Goal: Information Seeking & Learning: Learn about a topic

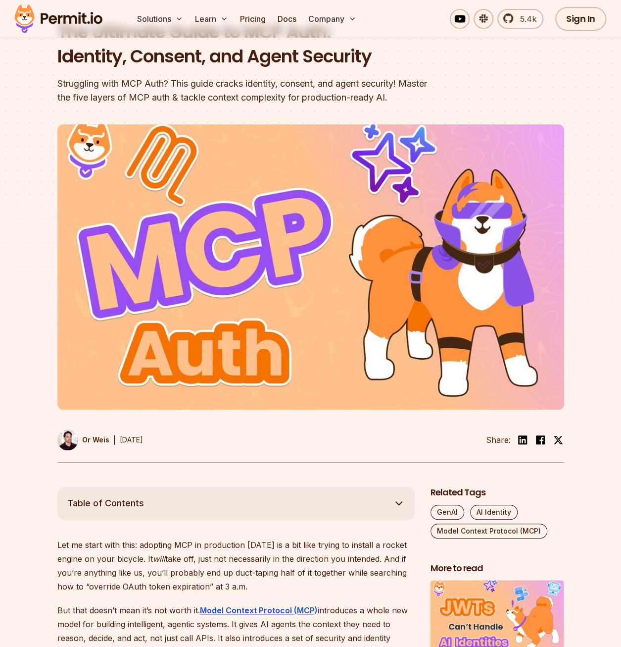
scroll to position [50, 0]
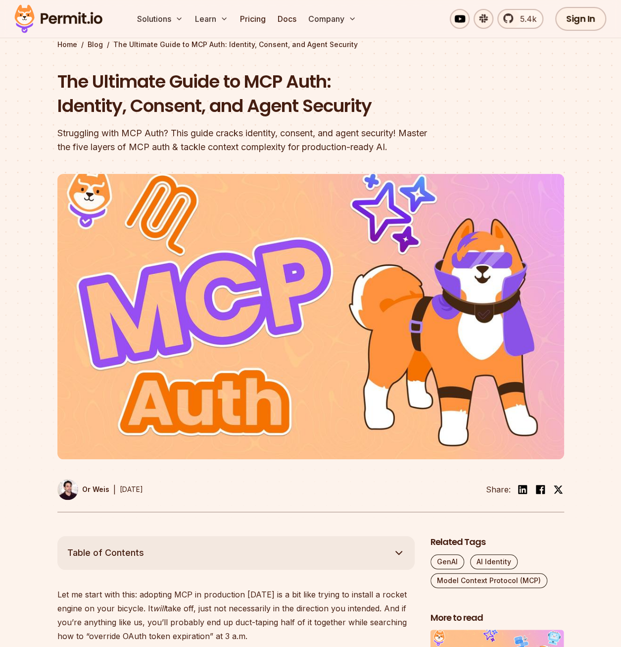
drag, startPoint x: 61, startPoint y: 122, endPoint x: 472, endPoint y: 148, distance: 411.8
click at [472, 148] on header "The Ultimate Guide to MCP Auth: Identity, Consent, and Agent Security Strugglin…" at bounding box center [310, 290] width 507 height 443
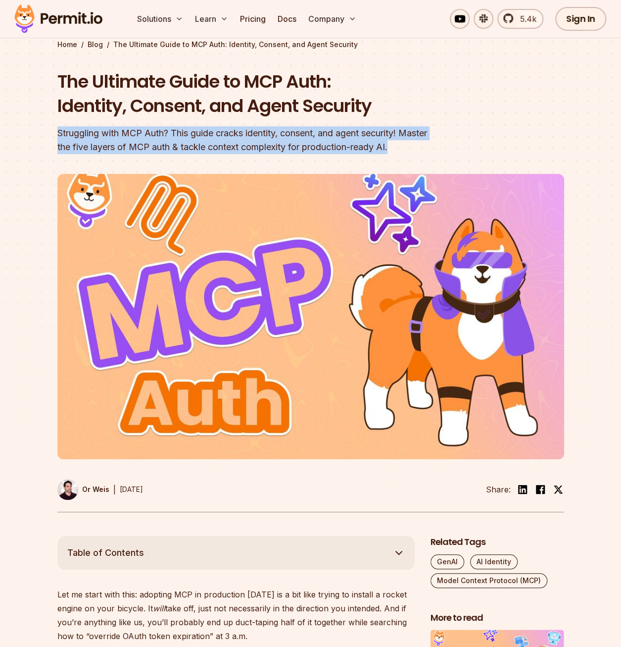
drag, startPoint x: 429, startPoint y: 152, endPoint x: 46, endPoint y: 132, distance: 383.7
click at [46, 132] on section "Home / Blog / The Ultimate Guide to MCP Auth: Identity, Consent, and Agent Secu…" at bounding box center [310, 256] width 621 height 560
click at [48, 134] on section "Home / Blog / The Ultimate Guide to MCP Auth: Identity, Consent, and Agent Secu…" at bounding box center [310, 256] width 621 height 560
drag, startPoint x: 430, startPoint y: 149, endPoint x: 45, endPoint y: 124, distance: 386.5
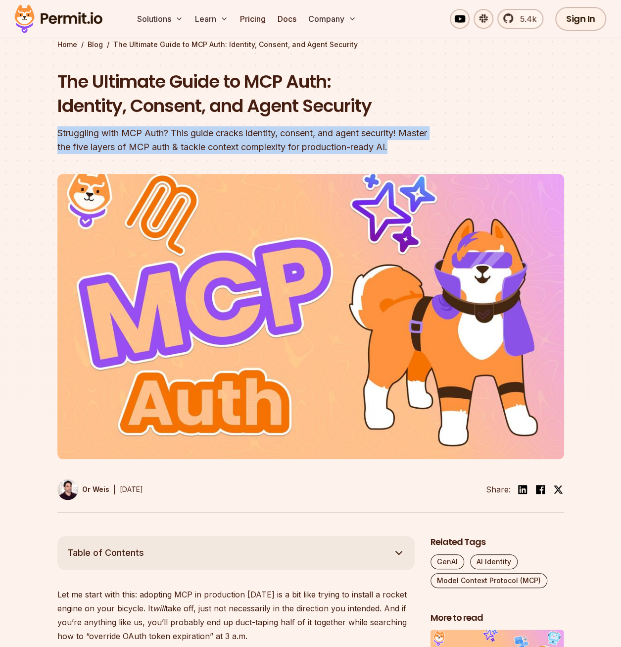
click at [45, 124] on section "Home / Blog / The Ultimate Guide to MCP Auth: Identity, Consent, and Agent Secu…" at bounding box center [310, 256] width 621 height 560
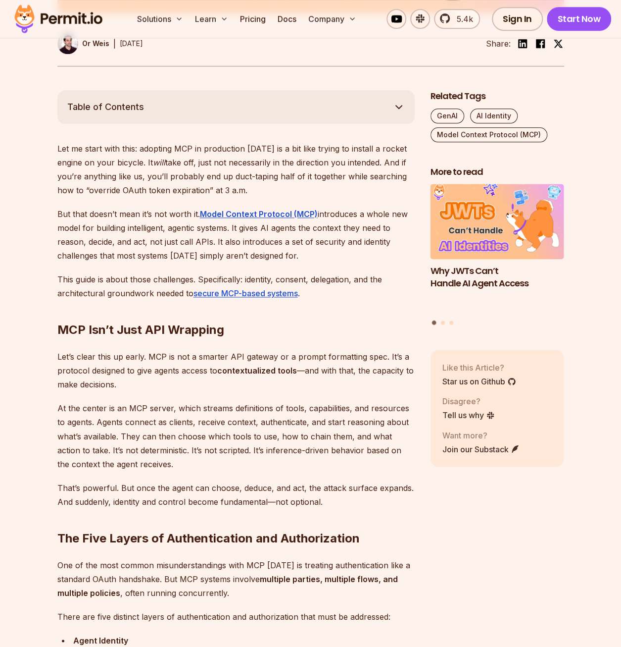
scroll to position [545, 0]
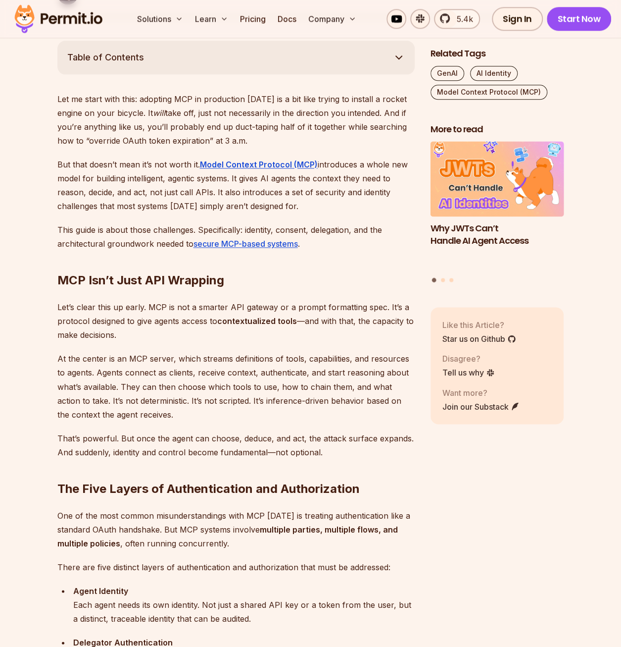
drag, startPoint x: 59, startPoint y: 96, endPoint x: 276, endPoint y: 141, distance: 221.6
click at [279, 144] on p "Let me start with this: adopting MCP in production [DATE] is a bit like trying …" at bounding box center [235, 119] width 357 height 55
click at [263, 138] on p "Let me start with this: adopting MCP in production [DATE] is a bit like trying …" at bounding box center [235, 119] width 357 height 55
drag, startPoint x: 266, startPoint y: 139, endPoint x: 144, endPoint y: 111, distance: 124.9
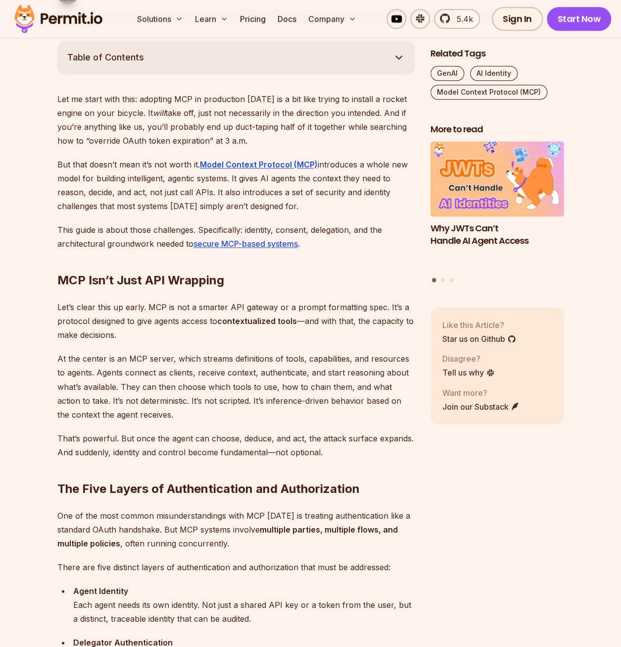
click at [144, 111] on p "Let me start with this: adopting MCP in production [DATE] is a bit like trying …" at bounding box center [235, 119] width 357 height 55
click at [139, 112] on p "Let me start with this: adopting MCP in production [DATE] is a bit like trying …" at bounding box center [235, 119] width 357 height 55
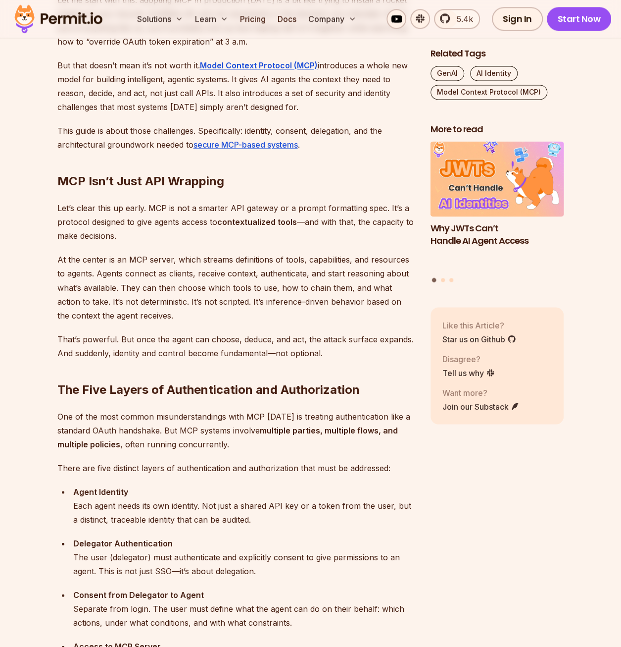
scroll to position [693, 0]
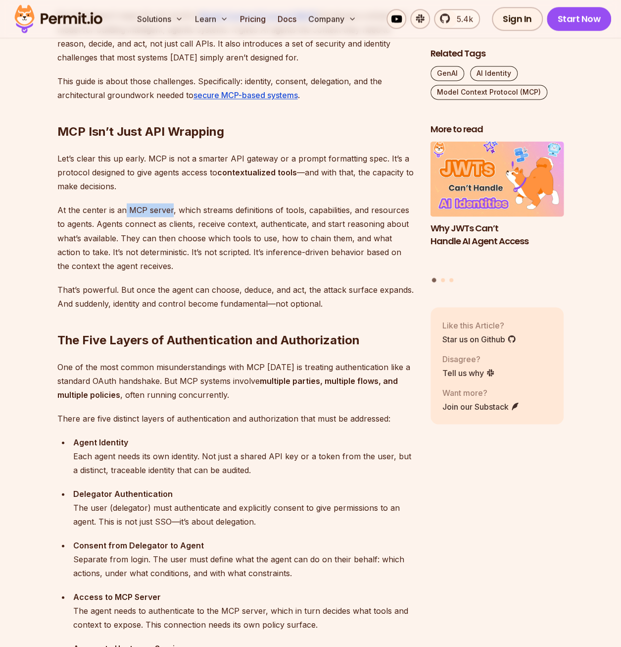
drag, startPoint x: 125, startPoint y: 208, endPoint x: 170, endPoint y: 208, distance: 44.6
click at [170, 208] on p "At the center is an MCP server, which streams definitions of tools, capabilitie…" at bounding box center [235, 237] width 357 height 69
click at [288, 344] on h2 "The Five Layers of Authentication and Authorization" at bounding box center [235, 319] width 357 height 55
drag, startPoint x: 288, startPoint y: 344, endPoint x: 256, endPoint y: 290, distance: 63.0
click at [256, 290] on p "That’s powerful. But once the agent can choose, deduce, and act, the attack sur…" at bounding box center [235, 296] width 357 height 28
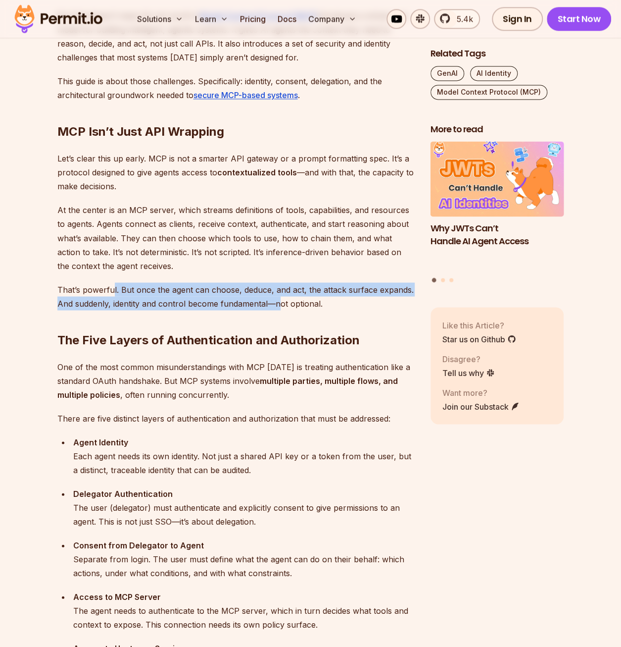
drag, startPoint x: 133, startPoint y: 290, endPoint x: 339, endPoint y: 303, distance: 206.3
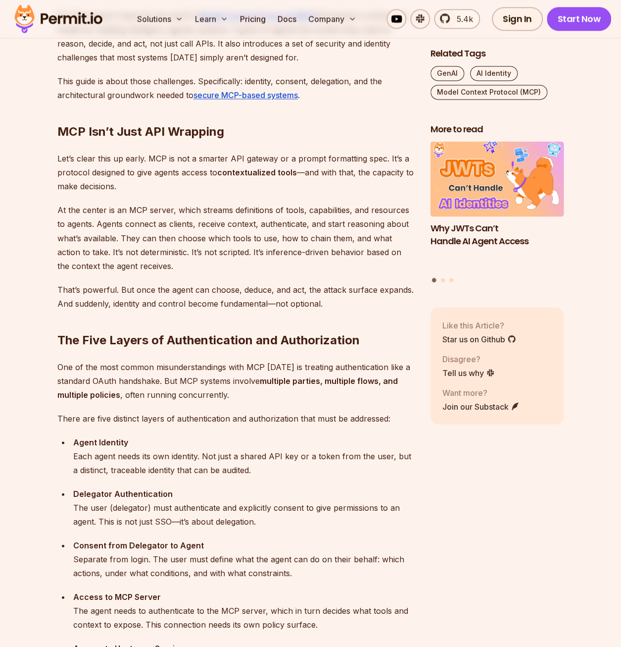
click at [341, 305] on h2 "The Five Layers of Authentication and Authorization" at bounding box center [235, 319] width 357 height 55
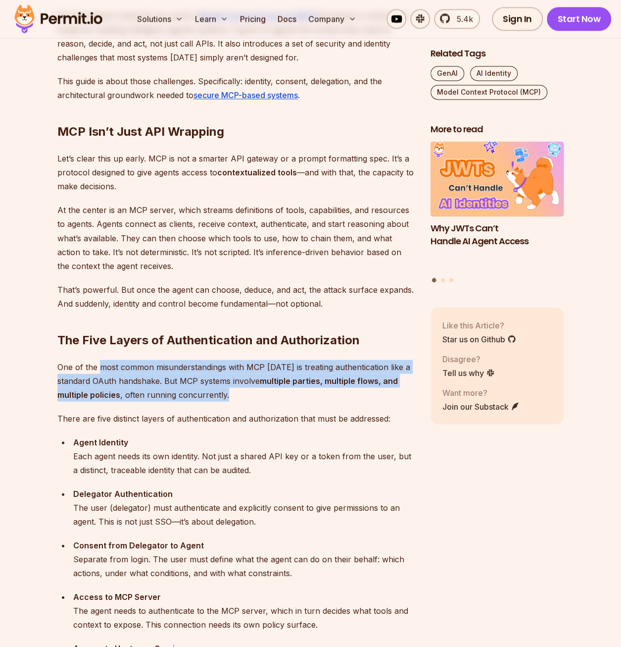
drag, startPoint x: 100, startPoint y: 368, endPoint x: 260, endPoint y: 394, distance: 162.9
click at [260, 394] on p "One of the most common misunderstandings with MCP [DATE] is treating authentica…" at bounding box center [235, 380] width 357 height 42
drag, startPoint x: 260, startPoint y: 394, endPoint x: 282, endPoint y: 400, distance: 22.1
click at [282, 400] on p "One of the most common misunderstandings with MCP [DATE] is treating authentica…" at bounding box center [235, 380] width 357 height 42
click at [283, 397] on p "One of the most common misunderstandings with MCP [DATE] is treating authentica…" at bounding box center [235, 380] width 357 height 42
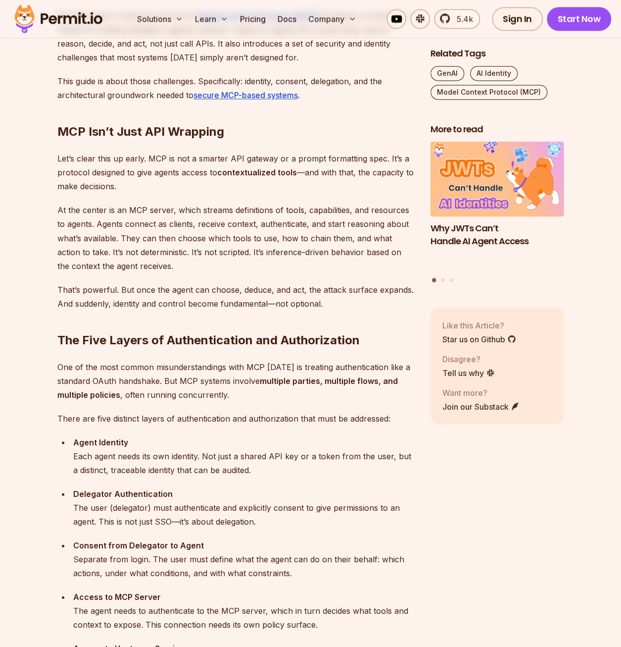
scroll to position [792, 0]
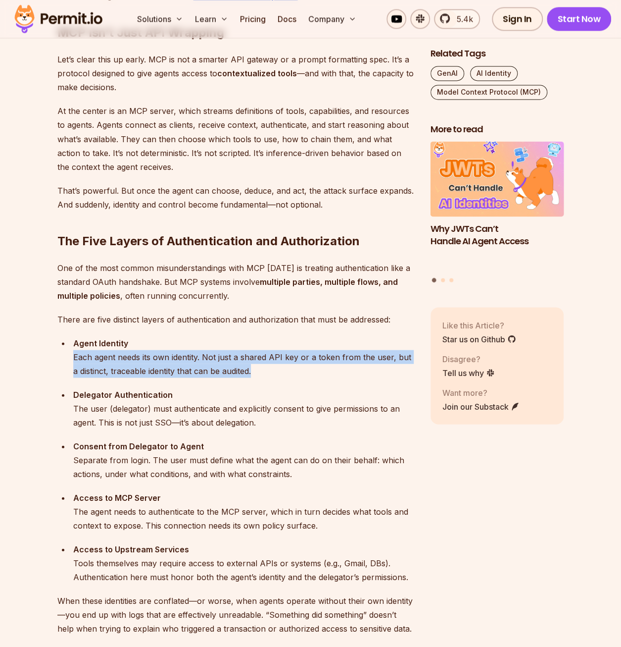
drag, startPoint x: 69, startPoint y: 352, endPoint x: 259, endPoint y: 366, distance: 190.6
click at [259, 366] on ul "Agent Identity Each agent needs its own identity. Not just a shared API key or …" at bounding box center [235, 460] width 357 height 248
drag, startPoint x: 259, startPoint y: 366, endPoint x: 275, endPoint y: 376, distance: 18.7
click at [275, 376] on div "Agent Identity Each agent needs its own identity. Not just a shared API key or …" at bounding box center [244, 357] width 342 height 42
click at [264, 367] on div "Agent Identity Each agent needs its own identity. Not just a shared API key or …" at bounding box center [244, 357] width 342 height 42
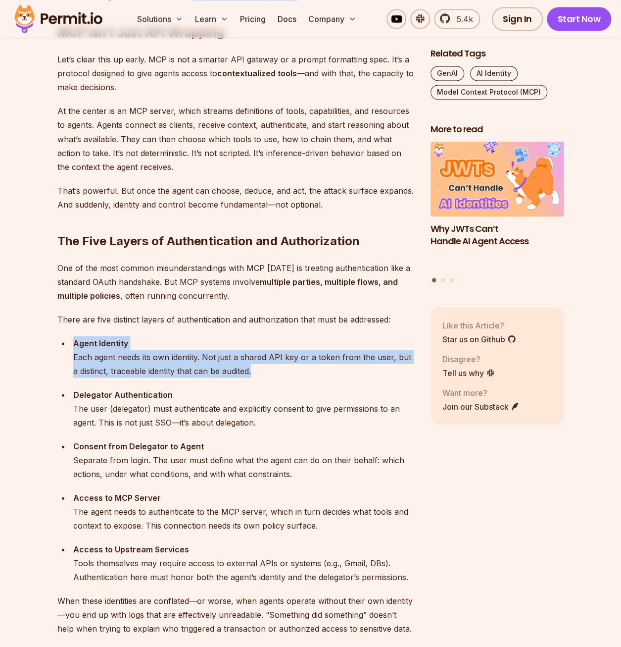
drag, startPoint x: 265, startPoint y: 368, endPoint x: 182, endPoint y: 343, distance: 86.9
click at [182, 343] on div "Agent Identity Each agent needs its own identity. Not just a shared API key or …" at bounding box center [244, 357] width 342 height 42
drag, startPoint x: 182, startPoint y: 343, endPoint x: 267, endPoint y: 372, distance: 90.0
click at [267, 372] on div "Agent Identity Each agent needs its own identity. Not just a shared API key or …" at bounding box center [244, 357] width 342 height 42
click at [282, 377] on div "Agent Identity Each agent needs its own identity. Not just a shared API key or …" at bounding box center [244, 357] width 342 height 42
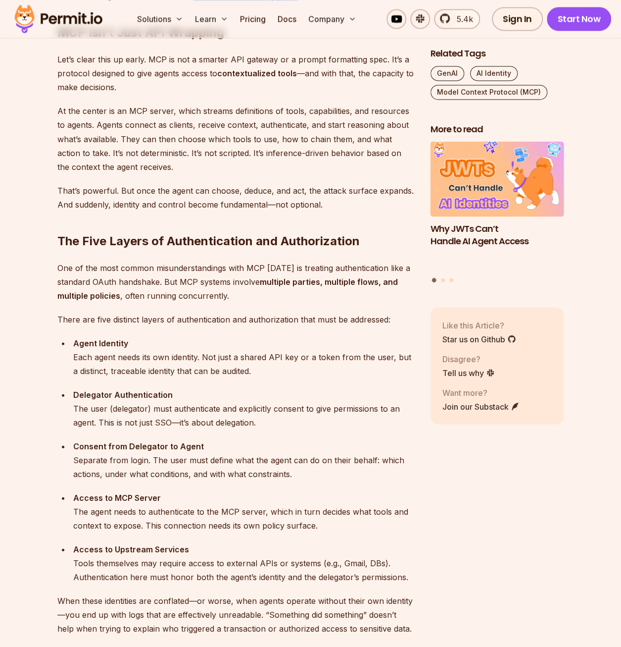
scroll to position [990, 0]
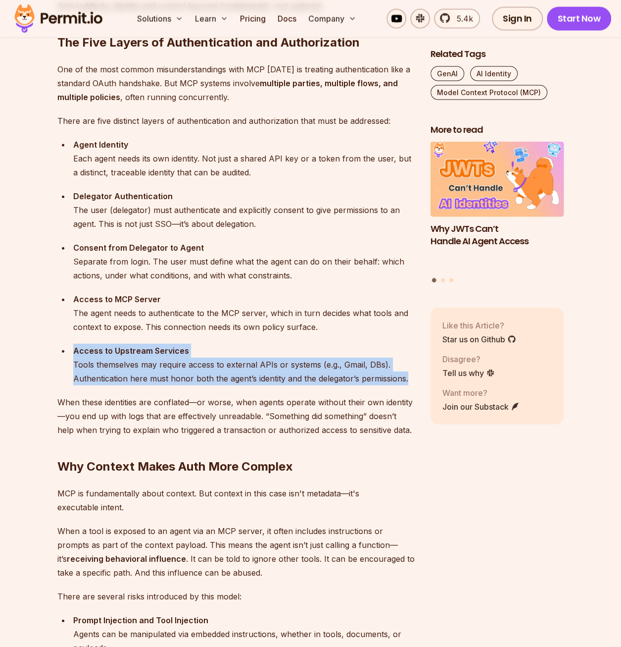
drag, startPoint x: 277, startPoint y: 335, endPoint x: 410, endPoint y: 382, distance: 141.1
click at [410, 382] on ul "Agent Identity Each agent needs its own identity. Not just a shared API key or …" at bounding box center [235, 262] width 357 height 248
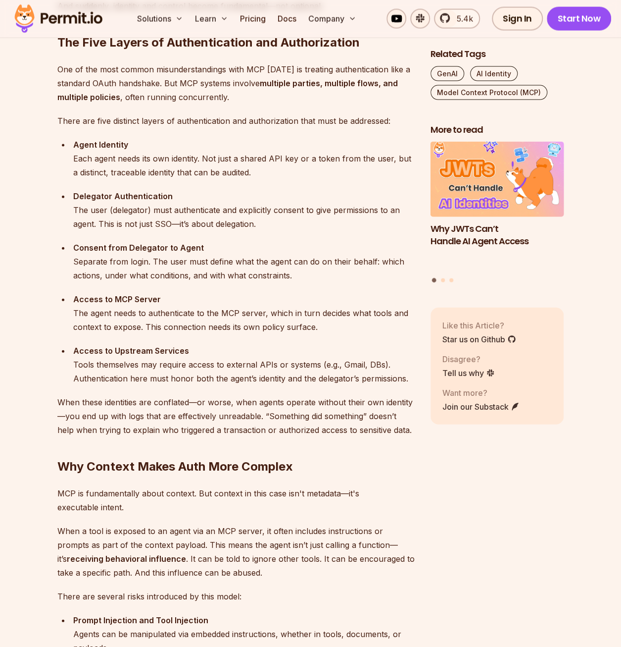
drag, startPoint x: 410, startPoint y: 382, endPoint x: 395, endPoint y: 406, distance: 28.6
click at [395, 406] on p "When these identities are conflated—or worse, when agents operate without their…" at bounding box center [235, 416] width 357 height 42
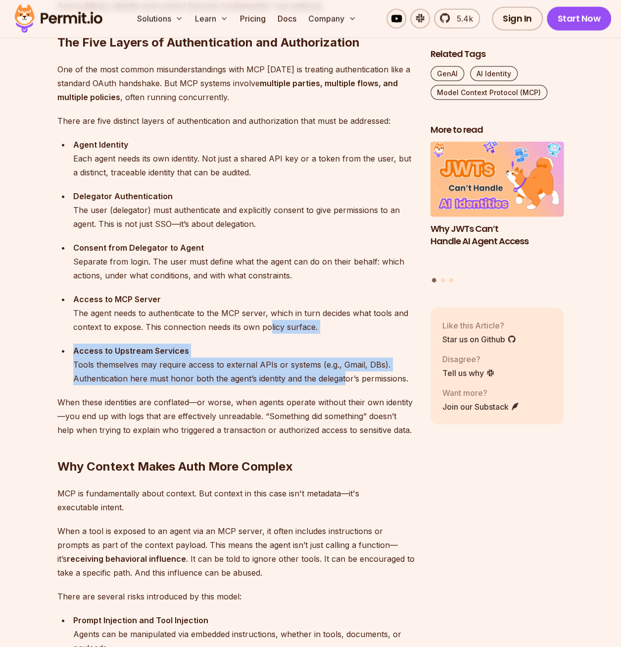
drag, startPoint x: 268, startPoint y: 332, endPoint x: 362, endPoint y: 389, distance: 110.0
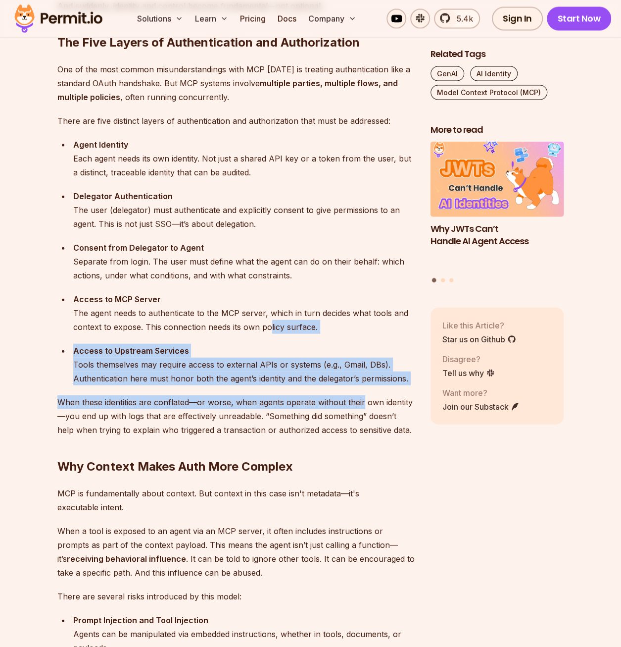
drag, startPoint x: 362, startPoint y: 389, endPoint x: 358, endPoint y: 434, distance: 45.2
click at [358, 434] on p "When these identities are conflated—or worse, when agents operate without their…" at bounding box center [235, 416] width 357 height 42
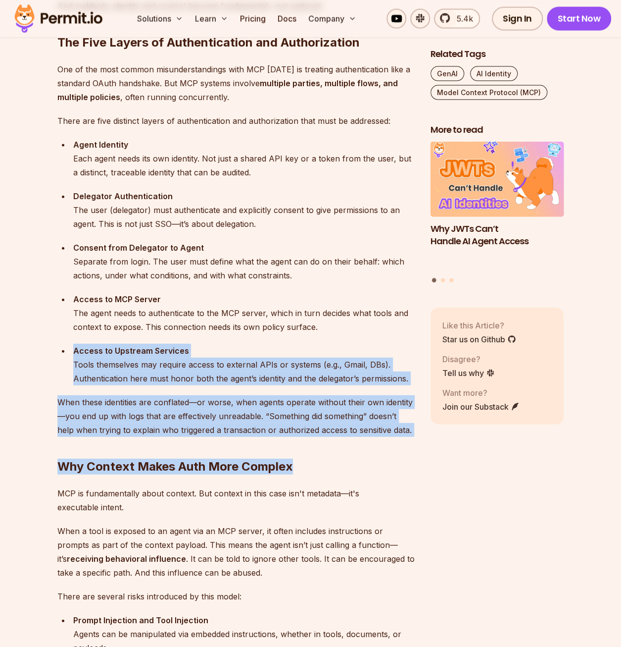
drag, startPoint x: 402, startPoint y: 430, endPoint x: 329, endPoint y: 344, distance: 113.1
drag, startPoint x: 329, startPoint y: 344, endPoint x: 352, endPoint y: 421, distance: 80.7
click at [352, 419] on p "When these identities are conflated—or worse, when agents operate without their…" at bounding box center [235, 416] width 357 height 42
click at [325, 417] on p "When these identities are conflated—or worse, when agents operate without their…" at bounding box center [235, 416] width 357 height 42
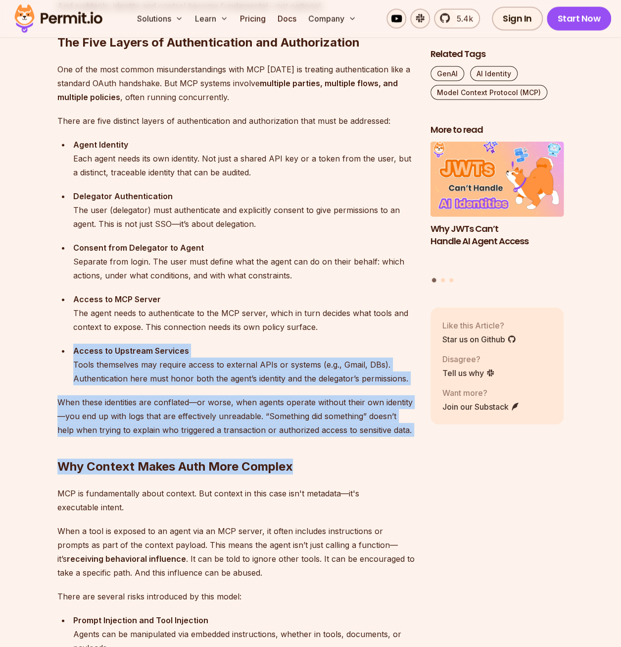
click at [319, 421] on p "When these identities are conflated—or worse, when agents operate without their…" at bounding box center [235, 416] width 357 height 42
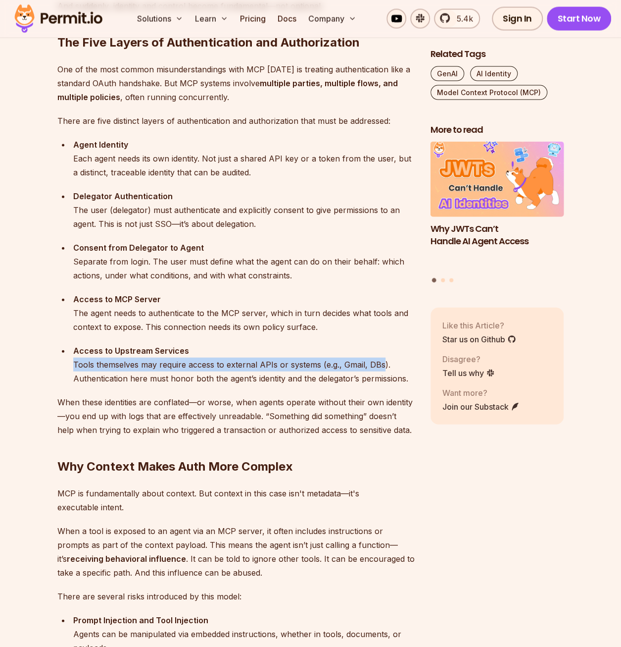
drag, startPoint x: 72, startPoint y: 361, endPoint x: 382, endPoint y: 361, distance: 310.0
click at [382, 361] on li "Access to Upstream Services Tools themselves may require access to external API…" at bounding box center [242, 365] width 345 height 42
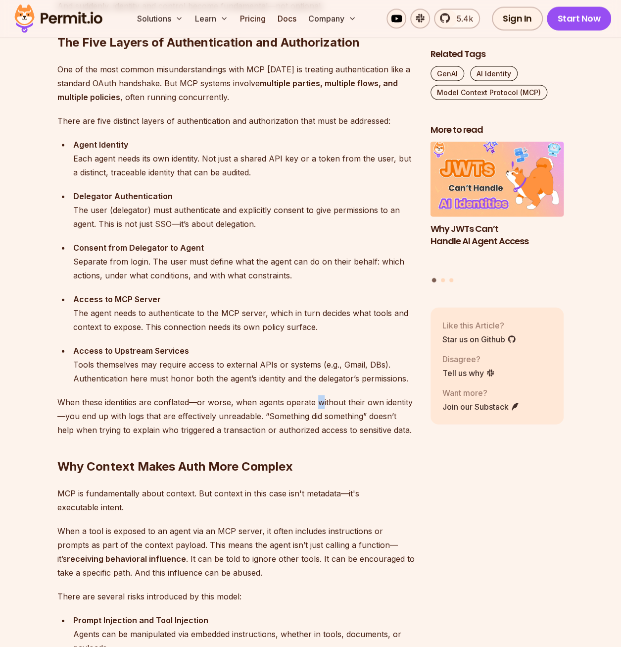
drag, startPoint x: 382, startPoint y: 361, endPoint x: 320, endPoint y: 390, distance: 68.7
drag, startPoint x: 320, startPoint y: 390, endPoint x: 272, endPoint y: 387, distance: 47.6
drag, startPoint x: 221, startPoint y: 362, endPoint x: 323, endPoint y: 363, distance: 102.0
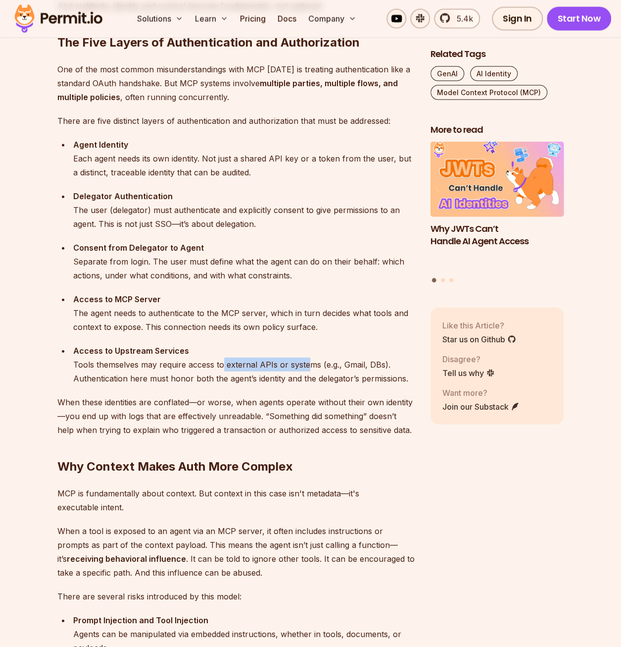
click at [323, 363] on div "Access to Upstream Services Tools themselves may require access to external API…" at bounding box center [244, 365] width 342 height 42
drag, startPoint x: 323, startPoint y: 363, endPoint x: 304, endPoint y: 384, distance: 28.4
click at [304, 384] on div "Access to Upstream Services Tools themselves may require access to external API…" at bounding box center [244, 365] width 342 height 42
drag, startPoint x: 162, startPoint y: 430, endPoint x: 373, endPoint y: 431, distance: 210.9
click at [373, 431] on p "When these identities are conflated—or worse, when agents operate without their…" at bounding box center [235, 416] width 357 height 42
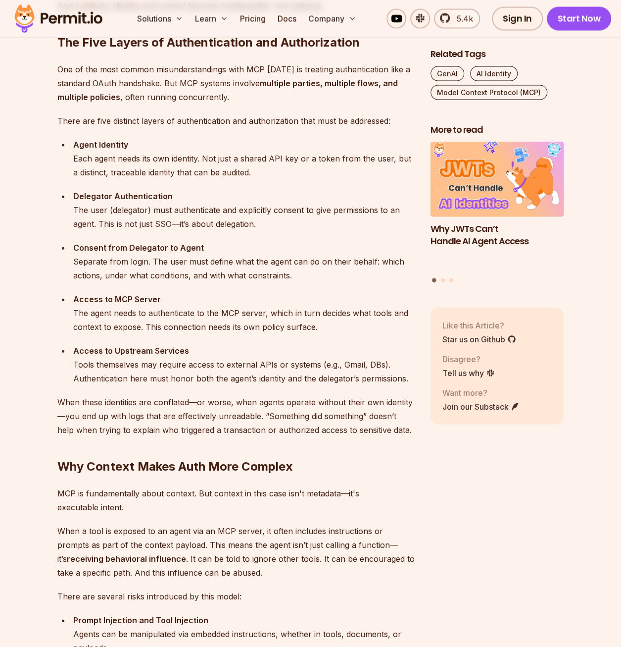
drag, startPoint x: 373, startPoint y: 431, endPoint x: 361, endPoint y: 449, distance: 21.4
click at [361, 449] on h2 "Why Context Makes Auth More Complex" at bounding box center [235, 446] width 357 height 55
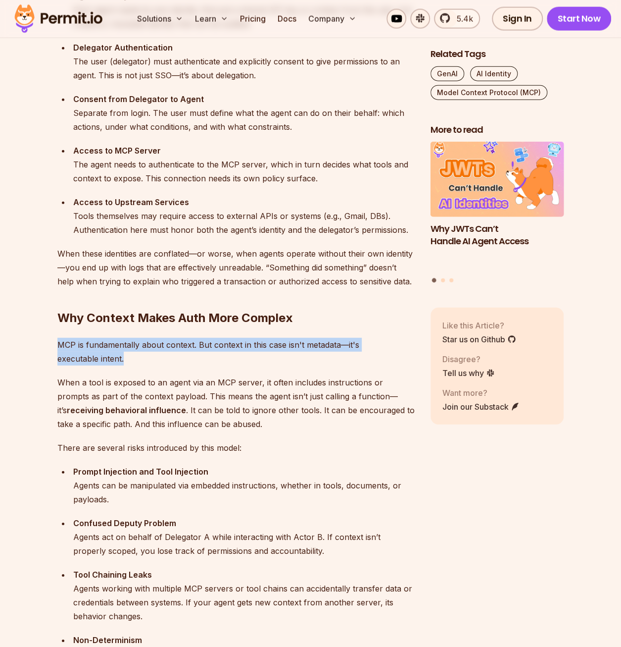
drag, startPoint x: 54, startPoint y: 339, endPoint x: 153, endPoint y: 359, distance: 100.0
drag, startPoint x: 153, startPoint y: 359, endPoint x: 167, endPoint y: 365, distance: 15.5
click at [167, 365] on p "MCP is fundamentally about context. But context in this case isn't metadata—it'…" at bounding box center [235, 352] width 357 height 28
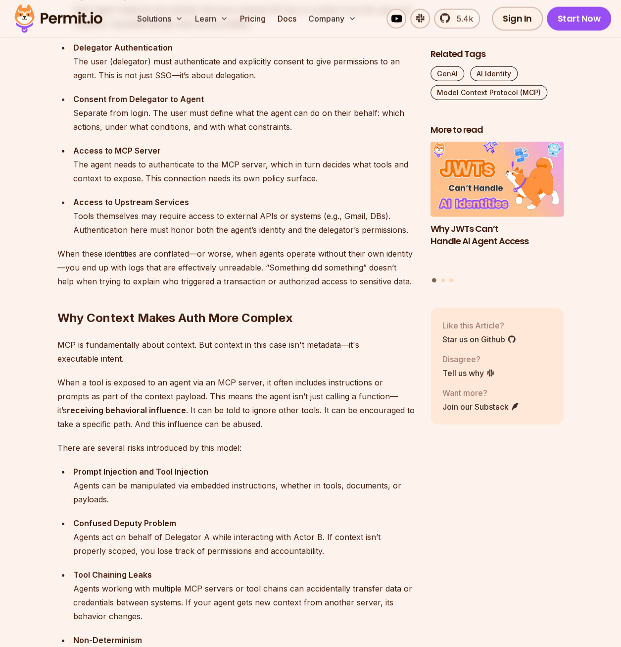
scroll to position [1188, 0]
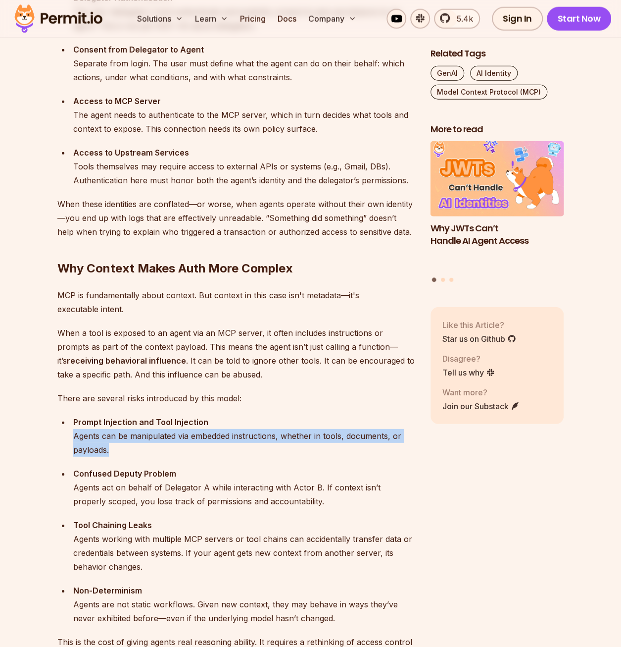
drag, startPoint x: 73, startPoint y: 437, endPoint x: 141, endPoint y: 450, distance: 69.0
click at [141, 450] on li "Prompt Injection and Tool Injection Agents can be manipulated via embedded inst…" at bounding box center [242, 436] width 345 height 42
click at [291, 453] on div "Prompt Injection and Tool Injection Agents can be manipulated via embedded inst…" at bounding box center [244, 436] width 342 height 42
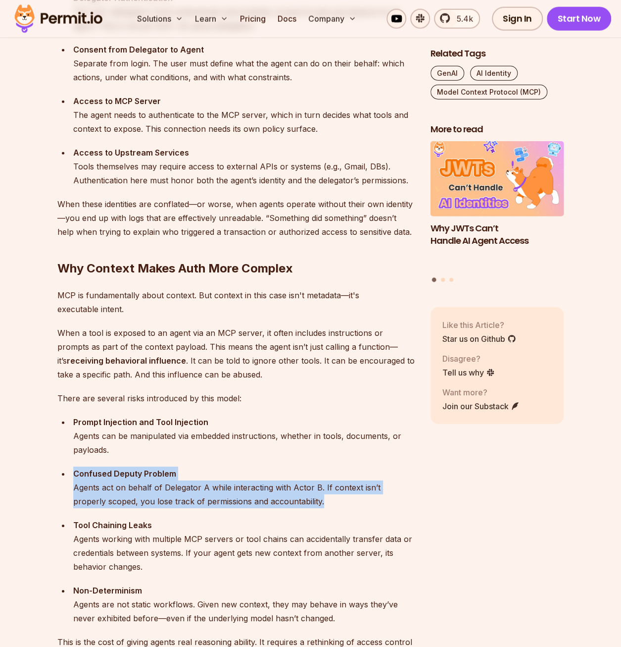
drag, startPoint x: 309, startPoint y: 483, endPoint x: 326, endPoint y: 508, distance: 30.2
click at [326, 508] on div "Confused Deputy Problem Agents act on behalf of Delegator A while interacting w…" at bounding box center [244, 487] width 342 height 42
click at [326, 507] on div "Confused Deputy Problem Agents act on behalf of Delegator A while interacting w…" at bounding box center [244, 487] width 342 height 42
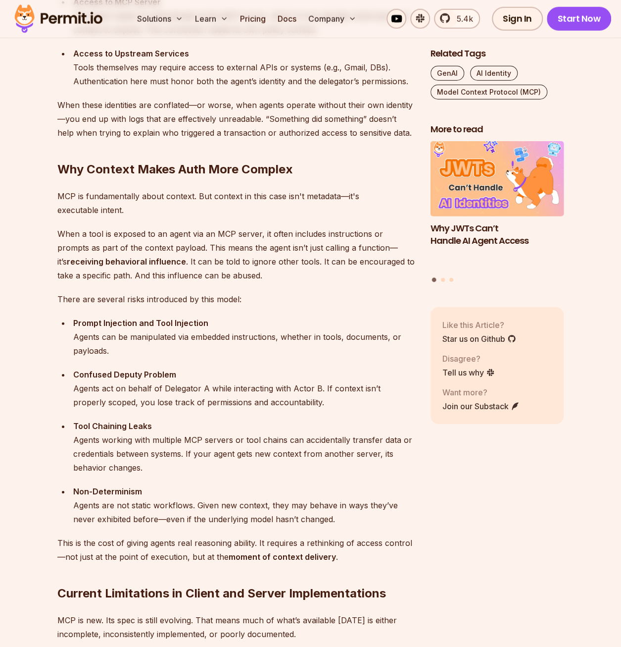
scroll to position [1485, 0]
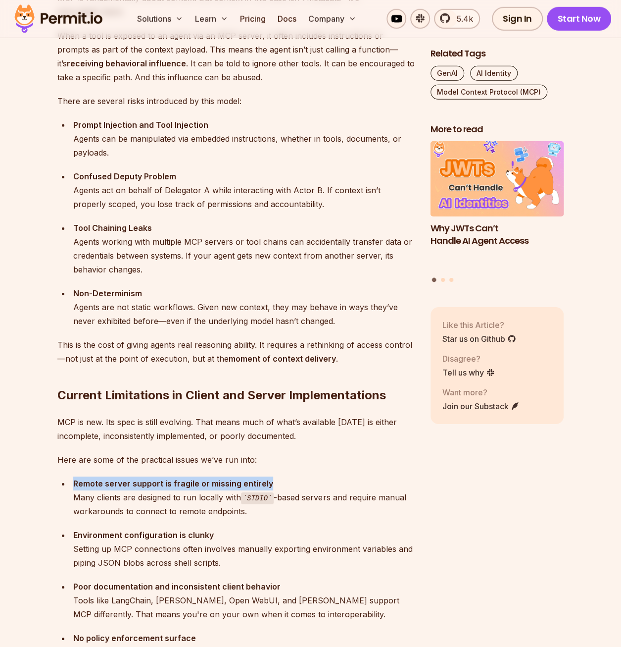
drag, startPoint x: 67, startPoint y: 483, endPoint x: 324, endPoint y: 481, distance: 257.5
click at [320, 481] on ul "Remote server support is fragile or missing entirely Many clients are designed …" at bounding box center [235, 497] width 357 height 42
drag, startPoint x: 324, startPoint y: 481, endPoint x: 343, endPoint y: 509, distance: 34.1
click at [343, 509] on div "Remote server support is fragile or missing entirely Many clients are designed …" at bounding box center [244, 497] width 342 height 42
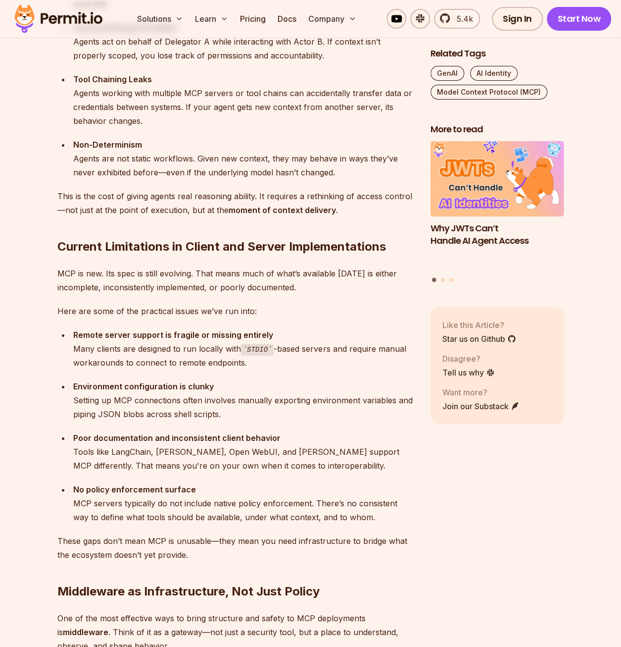
scroll to position [1683, 0]
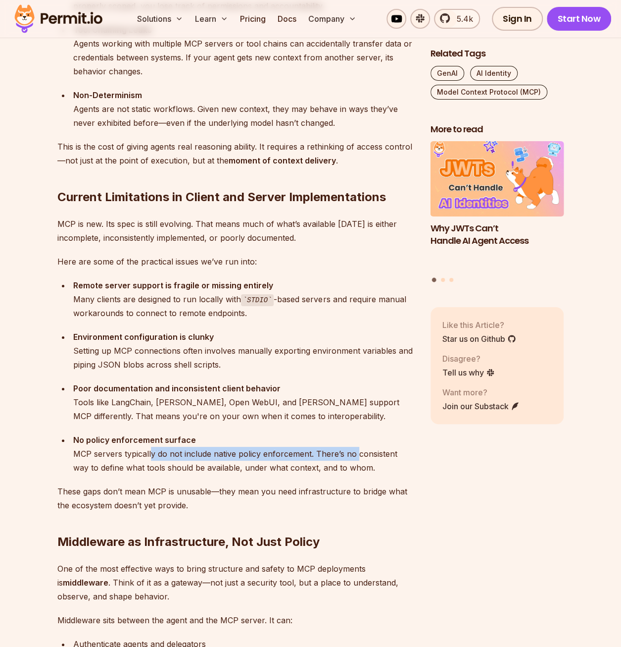
drag, startPoint x: 151, startPoint y: 452, endPoint x: 366, endPoint y: 459, distance: 215.5
click at [366, 459] on div "No policy enforcement surface MCP servers typically do not include native polic…" at bounding box center [244, 454] width 342 height 42
drag, startPoint x: 366, startPoint y: 459, endPoint x: 375, endPoint y: 470, distance: 14.4
click at [375, 470] on div "No policy enforcement surface MCP servers typically do not include native polic…" at bounding box center [244, 454] width 342 height 42
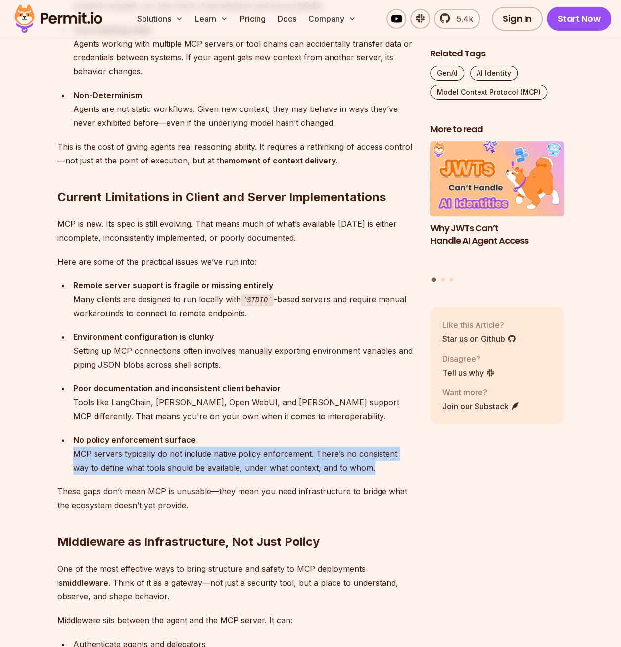
drag, startPoint x: 382, startPoint y: 466, endPoint x: 42, endPoint y: 452, distance: 340.4
click at [42, 452] on section "Table of Contents Let me start with this: adopting MCP in production [DATE] is …" at bounding box center [310, 388] width 621 height 2973
drag, startPoint x: 42, startPoint y: 452, endPoint x: 32, endPoint y: 445, distance: 12.1
click at [32, 445] on section "Table of Contents Let me start with this: adopting MCP in production [DATE] is …" at bounding box center [310, 388] width 621 height 2973
drag, startPoint x: 40, startPoint y: 431, endPoint x: 412, endPoint y: 472, distance: 374.5
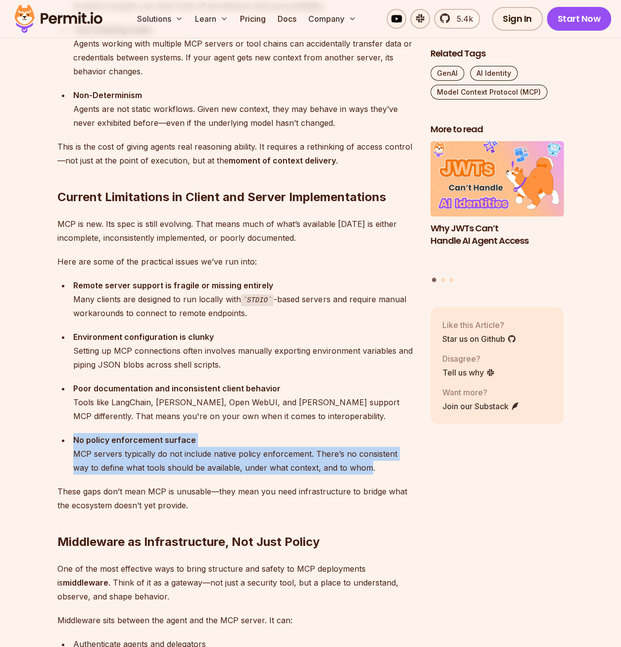
click at [412, 472] on section "Table of Contents Let me start with this: adopting MCP in production [DATE] is …" at bounding box center [310, 388] width 621 height 2973
click at [416, 472] on div "Table of Contents Let me start with this: adopting MCP in production [DATE] is …" at bounding box center [310, 388] width 507 height 2973
click at [415, 472] on div "Table of Contents Let me start with this: adopting MCP in production [DATE] is …" at bounding box center [310, 388] width 507 height 2973
drag, startPoint x: 415, startPoint y: 472, endPoint x: 402, endPoint y: 468, distance: 13.9
click at [402, 468] on div "No policy enforcement surface MCP servers typically do not include native polic…" at bounding box center [244, 454] width 342 height 42
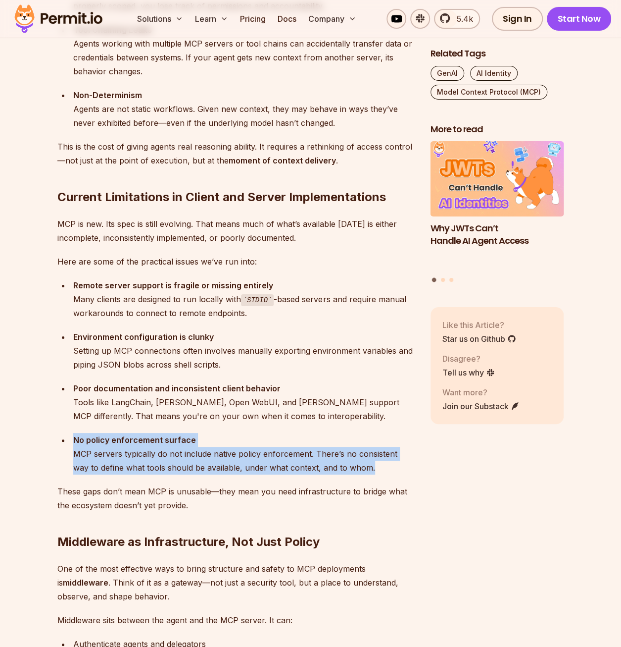
click at [382, 469] on div "No policy enforcement surface MCP servers typically do not include native polic…" at bounding box center [244, 454] width 342 height 42
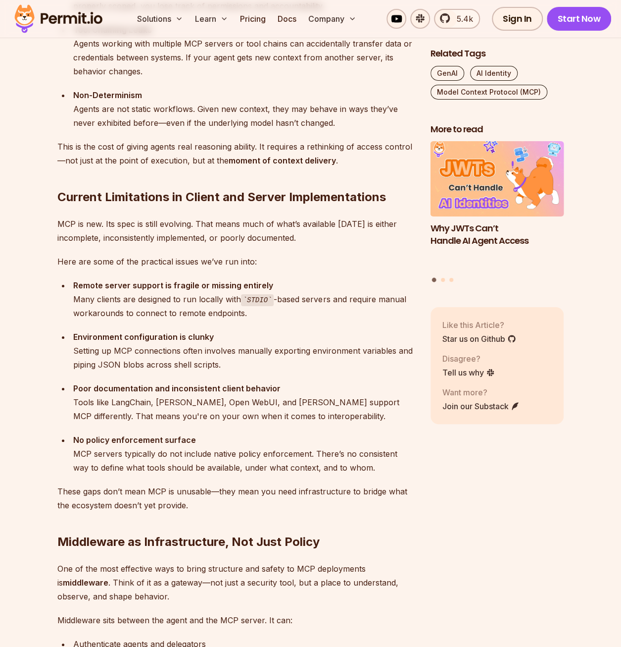
click at [370, 471] on div "No policy enforcement surface MCP servers typically do not include native polic…" at bounding box center [244, 454] width 342 height 42
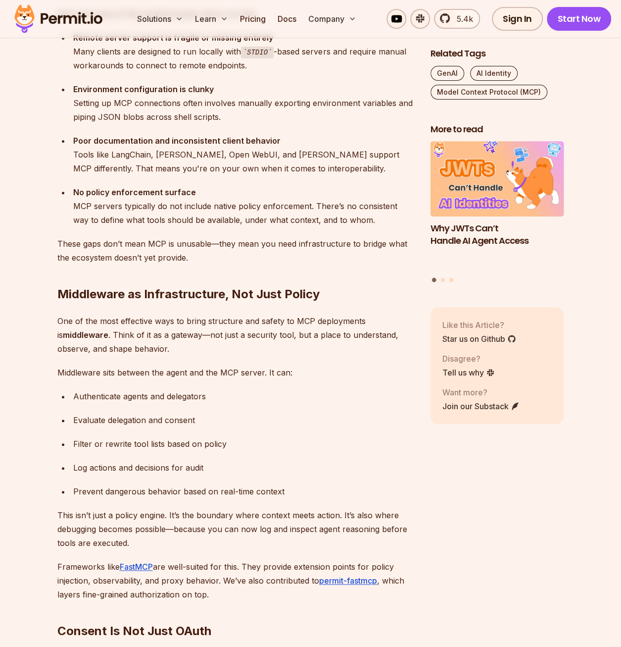
scroll to position [2129, 0]
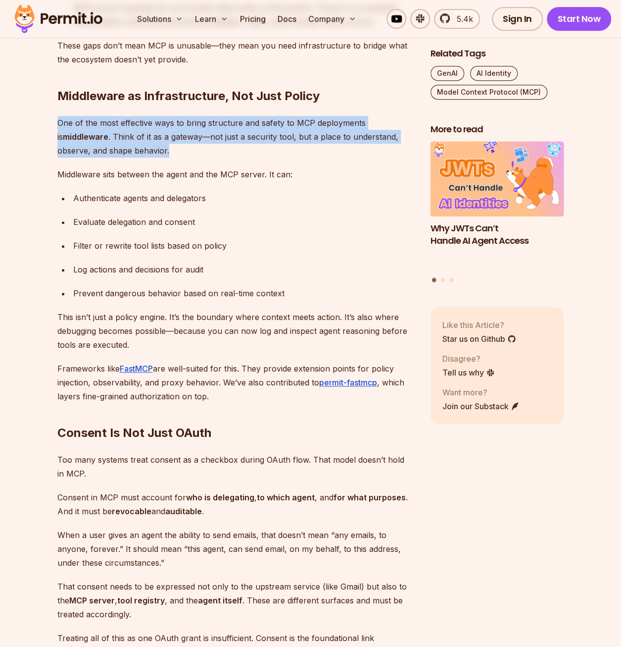
drag, startPoint x: 46, startPoint y: 116, endPoint x: 202, endPoint y: 151, distance: 159.9
drag, startPoint x: 202, startPoint y: 151, endPoint x: 324, endPoint y: 168, distance: 123.5
click at [324, 168] on p "Middleware sits between the agent and the MCP server. It can:" at bounding box center [235, 174] width 357 height 14
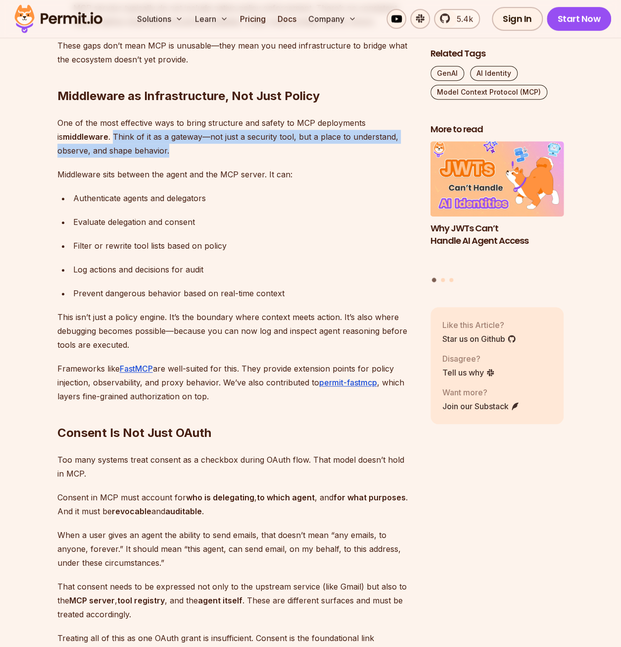
drag, startPoint x: 106, startPoint y: 136, endPoint x: 180, endPoint y: 149, distance: 75.3
click at [180, 149] on p "One of the most effective ways to bring structure and safety to MCP deployments…" at bounding box center [235, 137] width 357 height 42
drag, startPoint x: 180, startPoint y: 149, endPoint x: 193, endPoint y: 154, distance: 14.0
click at [185, 153] on p "One of the most effective ways to bring structure and safety to MCP deployments…" at bounding box center [235, 137] width 357 height 42
click at [212, 153] on p "One of the most effective ways to bring structure and safety to MCP deployments…" at bounding box center [235, 137] width 357 height 42
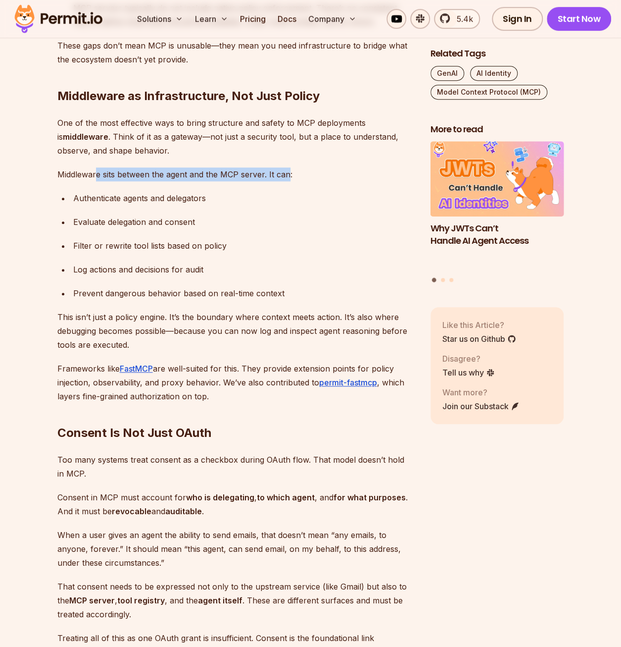
drag, startPoint x: 98, startPoint y: 172, endPoint x: 288, endPoint y: 170, distance: 190.1
click at [288, 170] on p "Middleware sits between the agent and the MCP server. It can:" at bounding box center [235, 174] width 357 height 14
drag, startPoint x: 288, startPoint y: 170, endPoint x: 313, endPoint y: 182, distance: 27.5
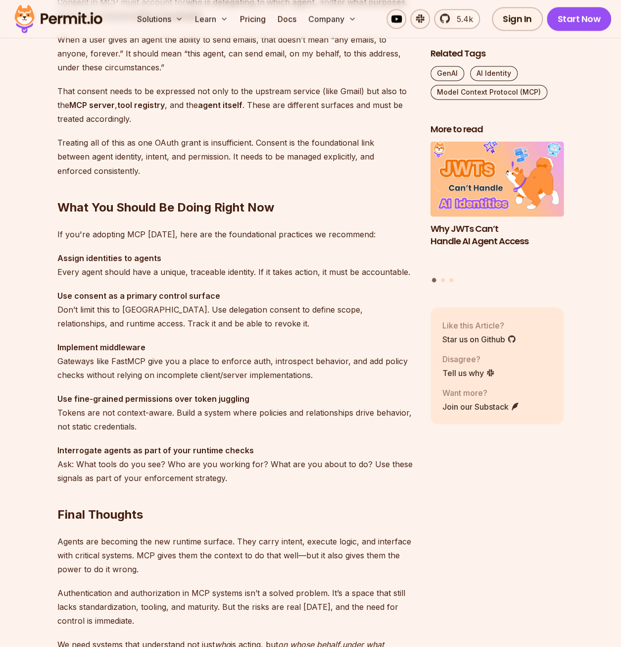
scroll to position [2723, 0]
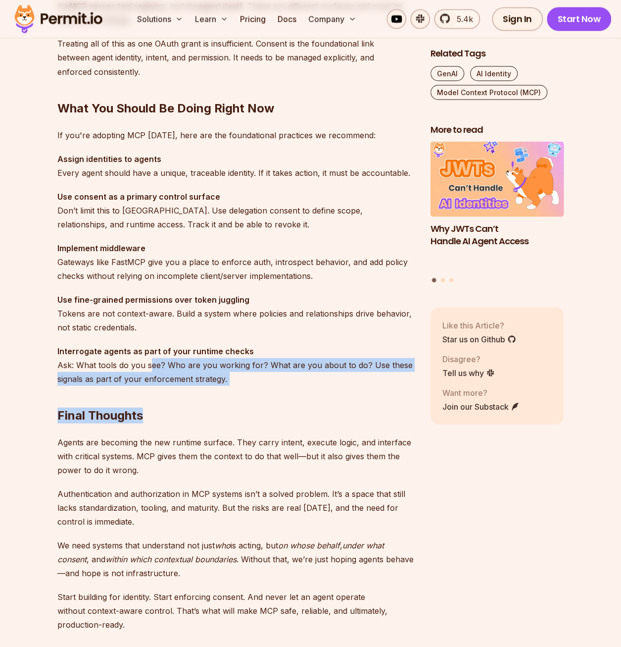
drag, startPoint x: 149, startPoint y: 364, endPoint x: 245, endPoint y: 379, distance: 96.6
drag, startPoint x: 245, startPoint y: 379, endPoint x: 271, endPoint y: 382, distance: 26.5
click at [271, 382] on h2 "Final Thoughts" at bounding box center [235, 394] width 357 height 55
click at [273, 377] on h2 "Final Thoughts" at bounding box center [235, 394] width 357 height 55
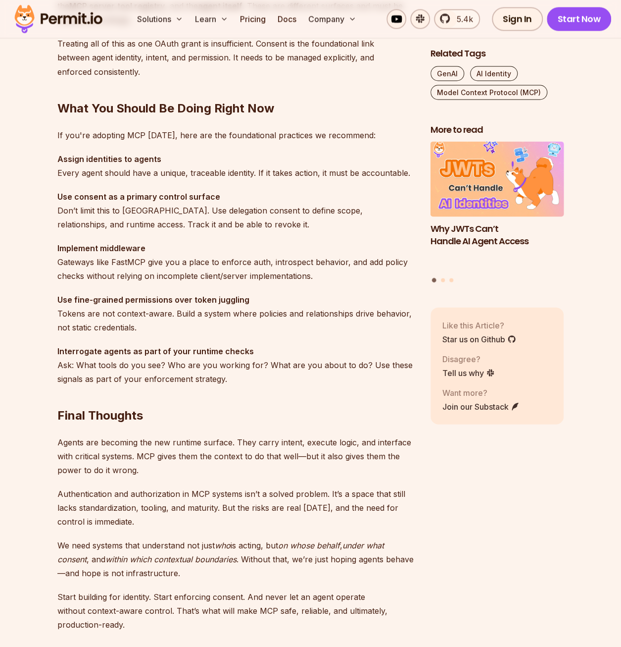
scroll to position [2921, 0]
